Goal: Navigation & Orientation: Find specific page/section

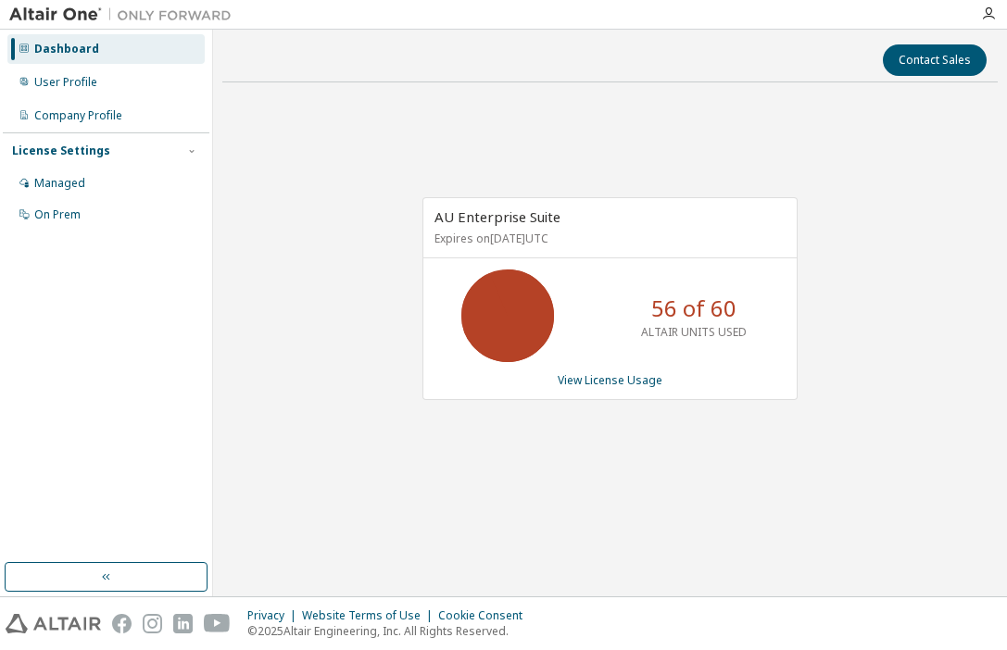
click at [69, 393] on div "Dashboard User Profile Company Profile License Settings Managed On Prem" at bounding box center [106, 296] width 207 height 528
click at [54, 414] on div "Dashboard User Profile Company Profile License Settings Managed On Prem" at bounding box center [106, 296] width 207 height 528
